Goal: Find specific page/section: Find specific page/section

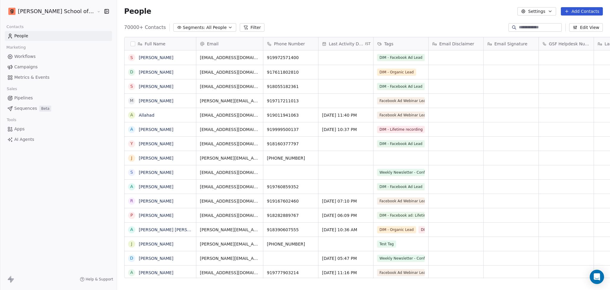
scroll to position [6, 6]
click at [526, 28] on input at bounding box center [540, 27] width 42 height 6
paste input "**********"
type input "**********"
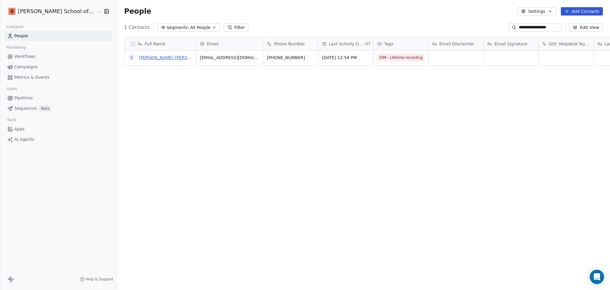
click at [148, 59] on link "[PERSON_NAME] [PERSON_NAME]" at bounding box center [174, 57] width 71 height 5
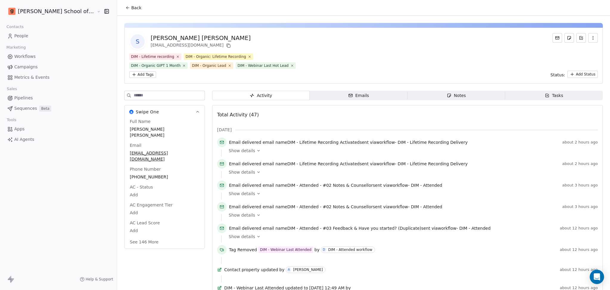
click at [148, 91] on input at bounding box center [169, 95] width 71 height 9
click at [147, 91] on input at bounding box center [169, 95] width 71 height 9
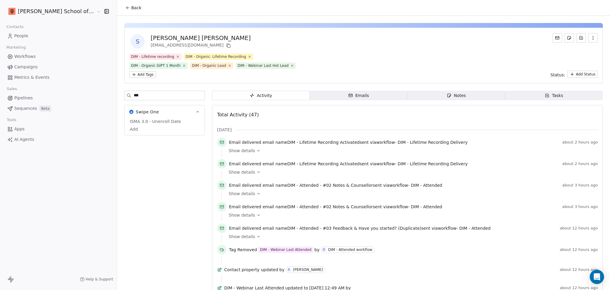
type input "***"
click at [31, 57] on span "Workflows" at bounding box center [24, 56] width 21 height 6
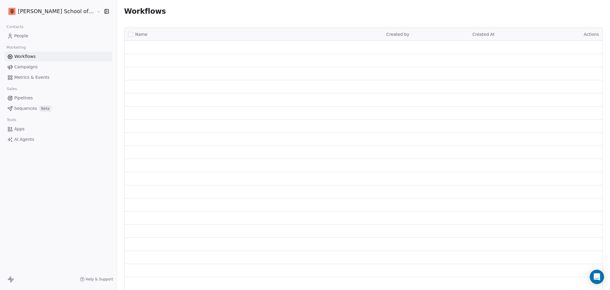
click at [35, 70] on span "Campaigns" at bounding box center [25, 67] width 23 height 6
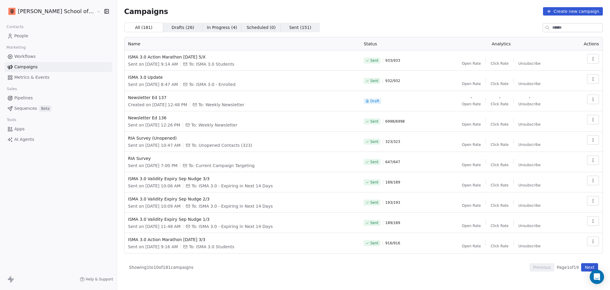
click at [54, 75] on link "Metrics & Events" at bounding box center [58, 77] width 107 height 10
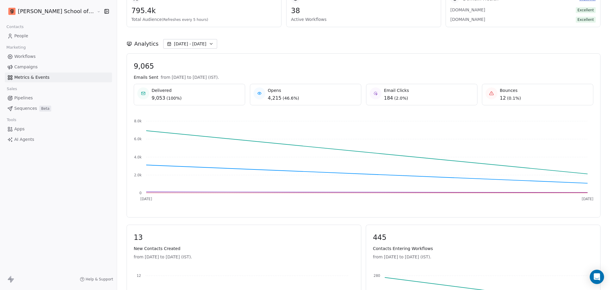
scroll to position [40, 0]
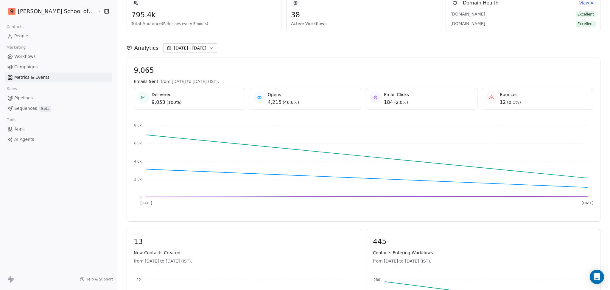
click at [174, 49] on span "[DATE] - [DATE]" at bounding box center [190, 48] width 32 height 6
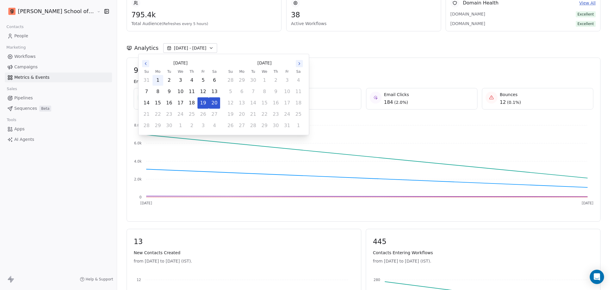
click at [159, 77] on button "1" at bounding box center [158, 80] width 11 height 11
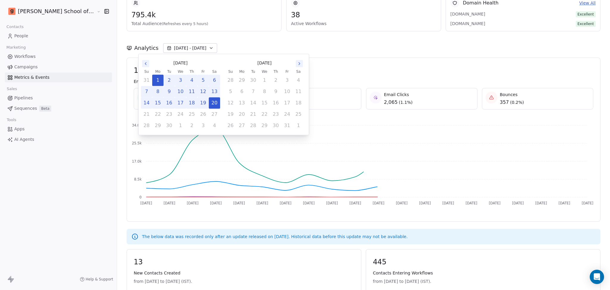
click at [340, 69] on span "188,916" at bounding box center [364, 70] width 460 height 9
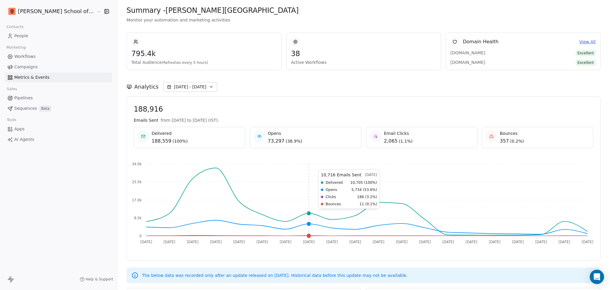
scroll to position [0, 0]
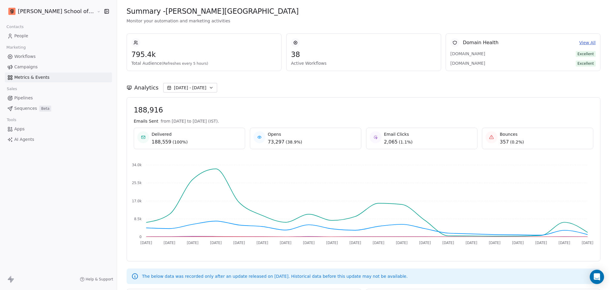
click at [51, 35] on link "People" at bounding box center [58, 36] width 107 height 10
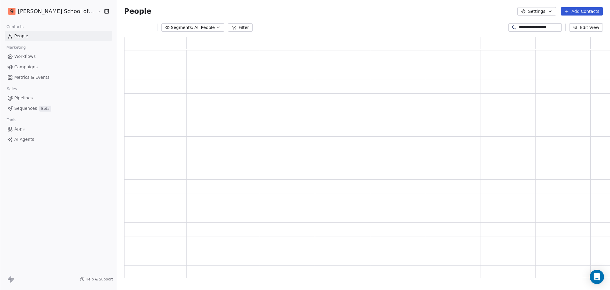
scroll to position [234, 496]
click at [52, 71] on link "Campaigns" at bounding box center [58, 67] width 107 height 10
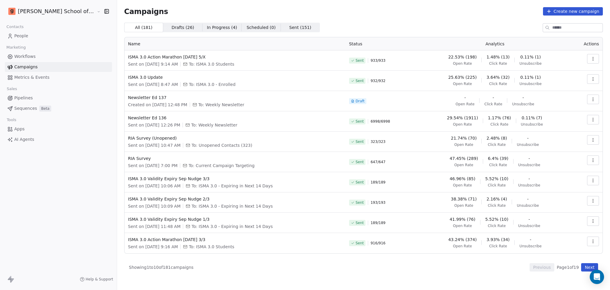
click at [54, 55] on link "Workflows" at bounding box center [58, 57] width 107 height 10
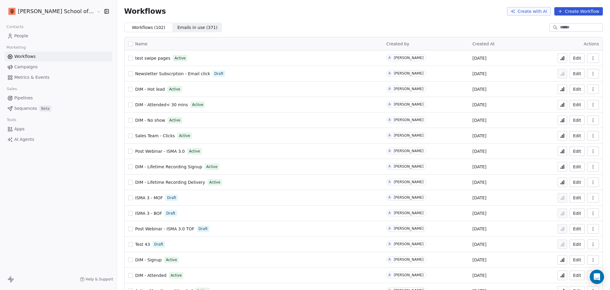
click at [560, 28] on input at bounding box center [581, 27] width 42 height 6
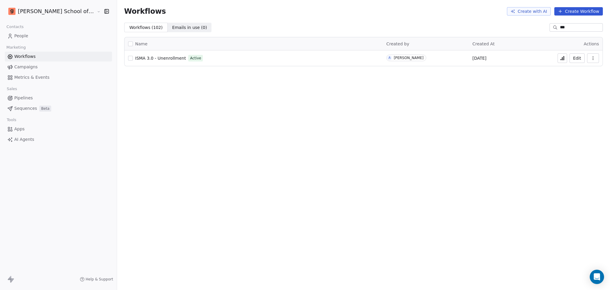
type input "***"
click at [159, 58] on span "ISMA 3.0 - Unenrollment" at bounding box center [160, 58] width 51 height 5
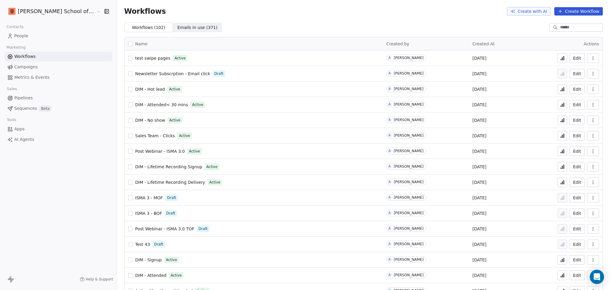
click at [574, 28] on input at bounding box center [581, 27] width 42 height 6
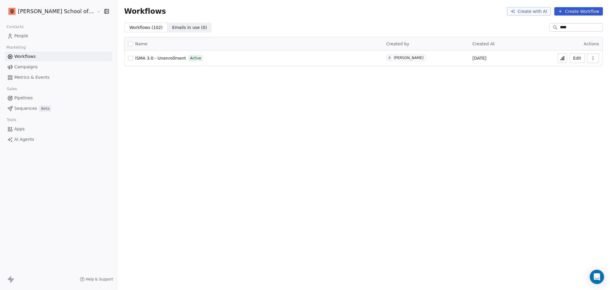
type input "****"
click at [145, 57] on span "ISMA 3.0 - Unenrollment" at bounding box center [160, 58] width 51 height 5
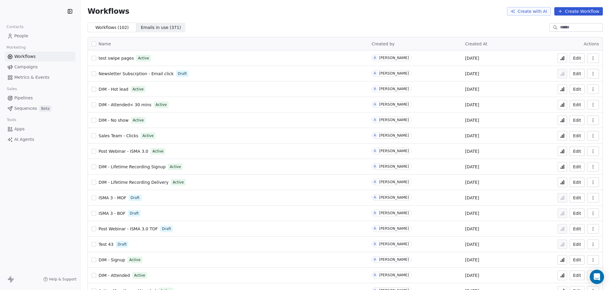
click at [143, 150] on span "Post Webinar - ISMA 3.0" at bounding box center [124, 151] width 50 height 5
